Goal: Task Accomplishment & Management: Manage account settings

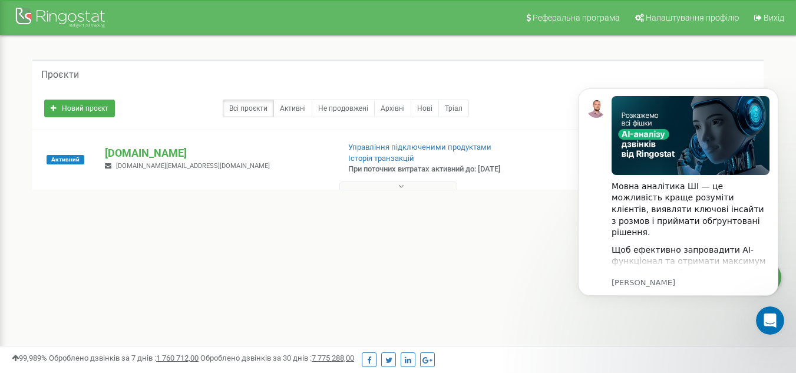
click at [214, 256] on div "Проєкти Новий проєкт Всі проєкти Активні Не продовжені Архівні Нові Тріал Пошук" at bounding box center [398, 146] width 778 height 220
click at [769, 10] on link "Вихід" at bounding box center [768, 17] width 44 height 35
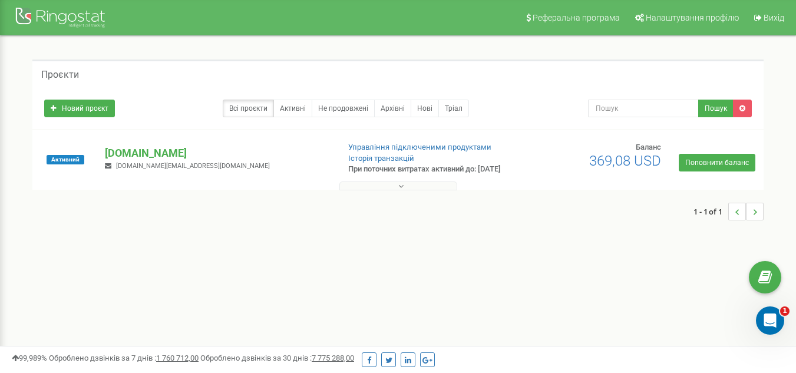
click at [75, 247] on div "Проєкти Новий проєкт Всі проєкти Активні Не продовжені Архівні [GEOGRAPHIC_DATA…" at bounding box center [398, 146] width 778 height 220
click at [111, 256] on div "Проєкти Новий проєкт Всі проєкти Активні Не продовжені Архівні [GEOGRAPHIC_DATA…" at bounding box center [398, 146] width 778 height 220
